Goal: Book appointment/travel/reservation

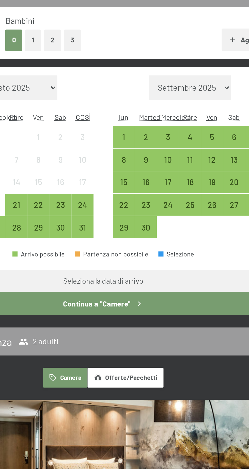
scroll to position [2, 0]
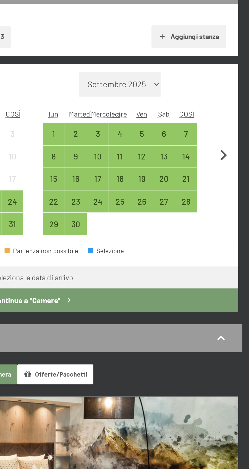
click at [219, 165] on icon "button" at bounding box center [219, 163] width 11 height 11
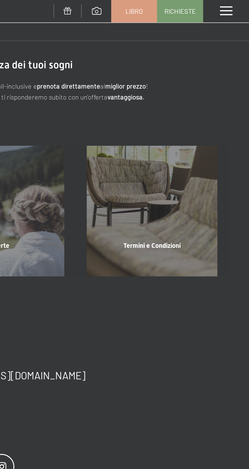
scroll to position [0, 0]
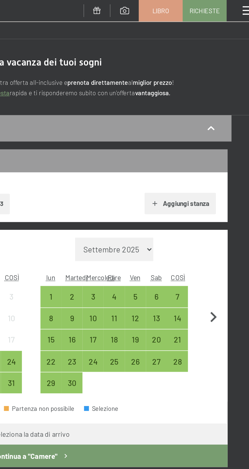
click at [221, 167] on icon "button" at bounding box center [219, 165] width 11 height 11
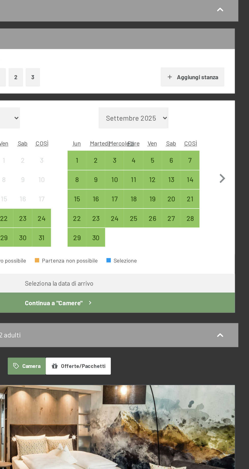
click at [180, 125] on select "Settembre 2025 Ottobre 2025 Novembre 2025 Dicembre 2025 Gennaio 2026 Febbraio 2…" at bounding box center [167, 130] width 41 height 12
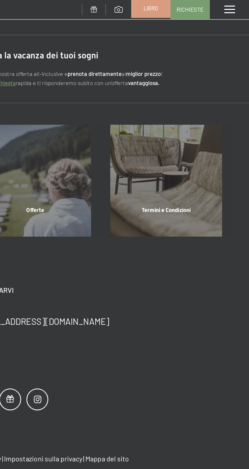
click at [188, 5] on font "Libro" at bounding box center [191, 5] width 9 height 4
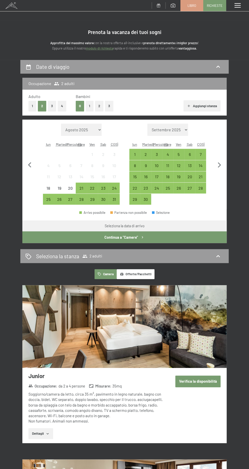
click at [174, 130] on select "Settembre 2025 Ottobre 2025 Novembre 2025 Dicembre 2025 Gennaio 2026 Febbraio 2…" at bounding box center [167, 130] width 41 height 12
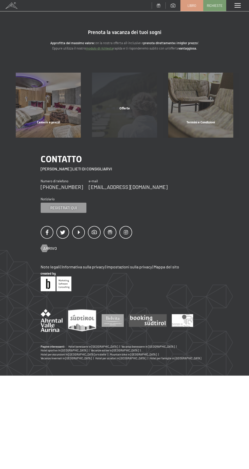
click at [130, 123] on div "Offerte" at bounding box center [124, 114] width 76 height 17
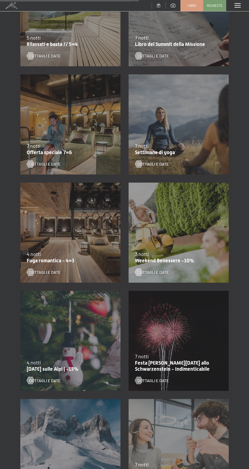
scroll to position [368, 0]
